Goal: Information Seeking & Learning: Learn about a topic

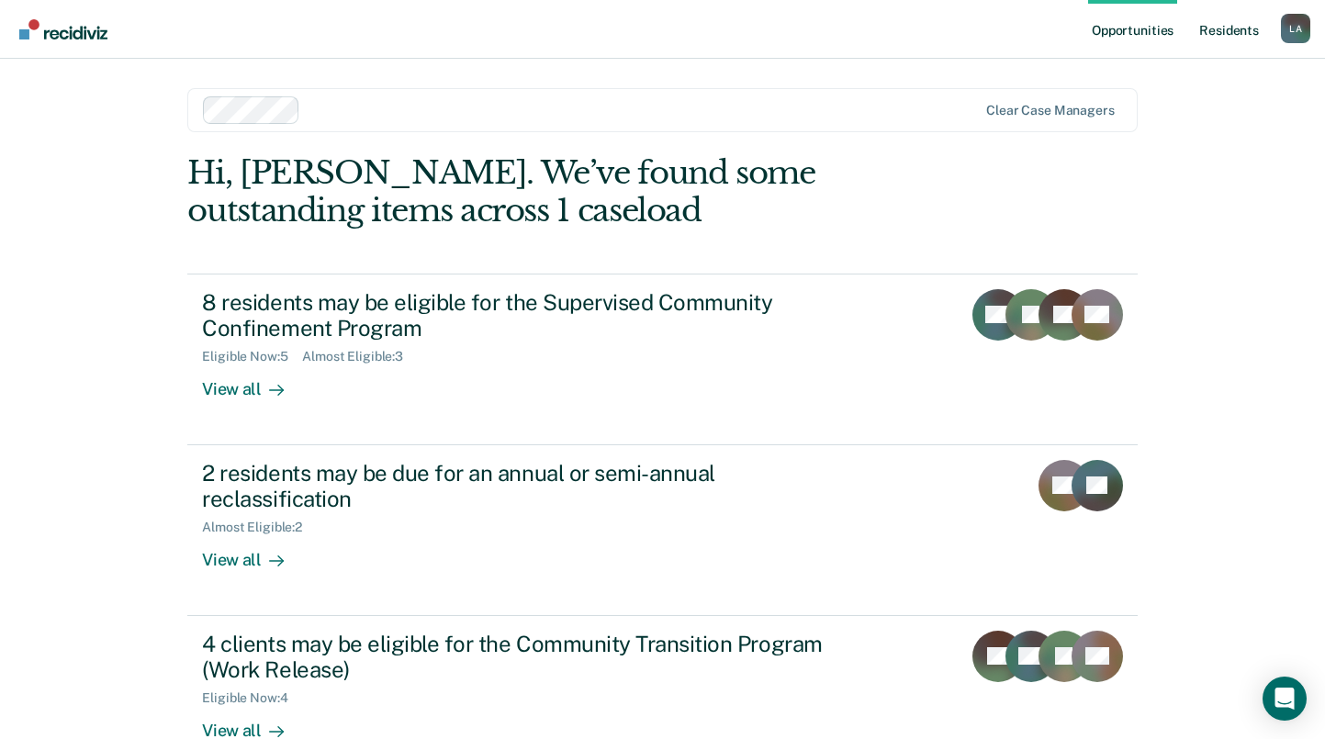
click at [1211, 21] on link "Resident s" at bounding box center [1229, 29] width 67 height 59
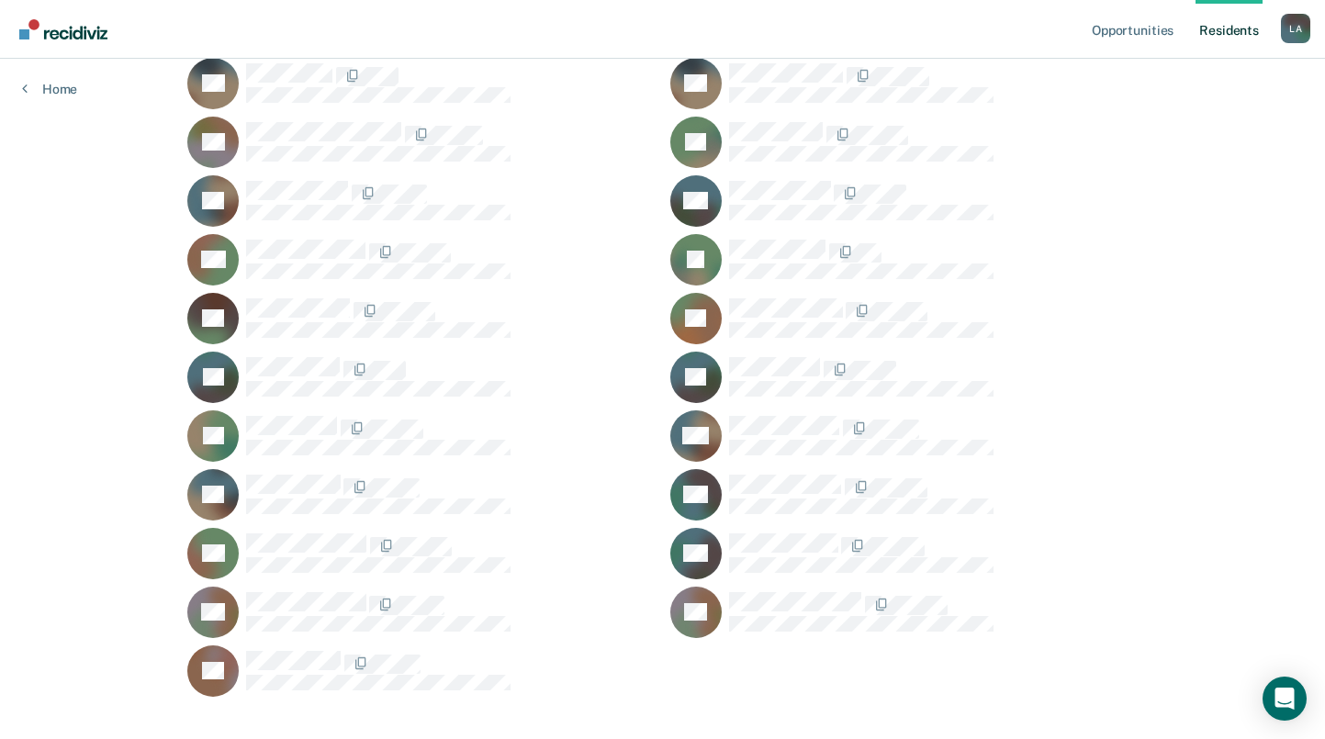
scroll to position [424, 0]
